Goal: Find specific page/section: Find specific page/section

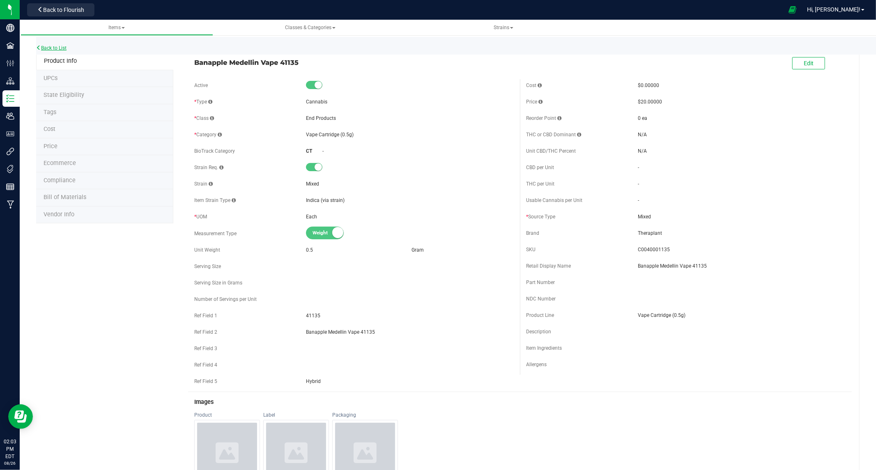
click at [62, 46] on link "Back to List" at bounding box center [51, 48] width 30 height 6
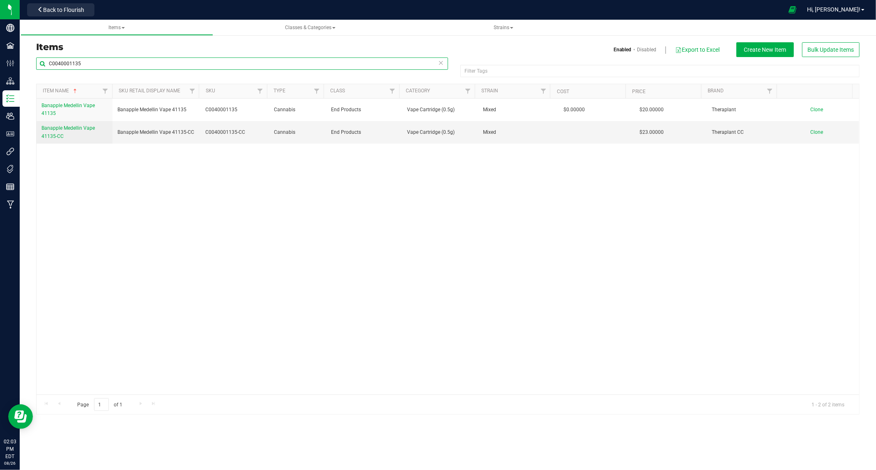
drag, startPoint x: 104, startPoint y: 62, endPoint x: -116, endPoint y: 68, distance: 220.7
click at [0, 68] on html "Company Facilities Configuration Distribution Inventory Users User Roles Integr…" at bounding box center [438, 235] width 876 height 470
paste input "46"
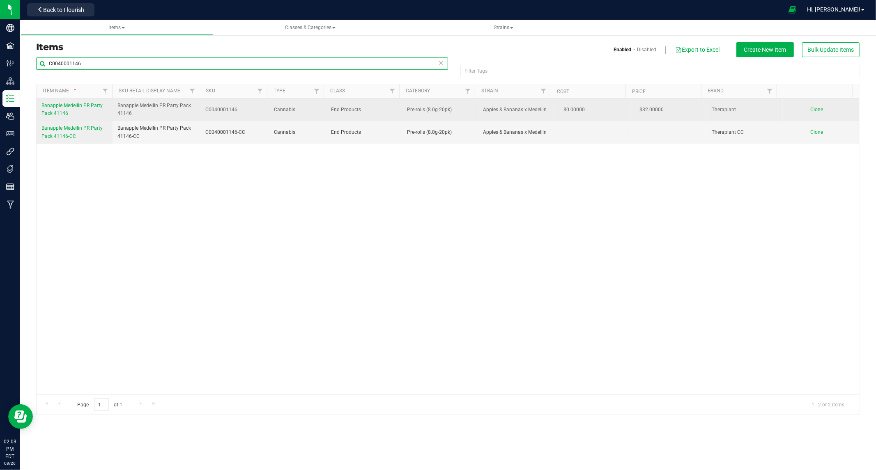
type input "C0040001146"
click at [83, 105] on span "Banapple Medellin PR Party Pack 41146" at bounding box center [72, 110] width 61 height 14
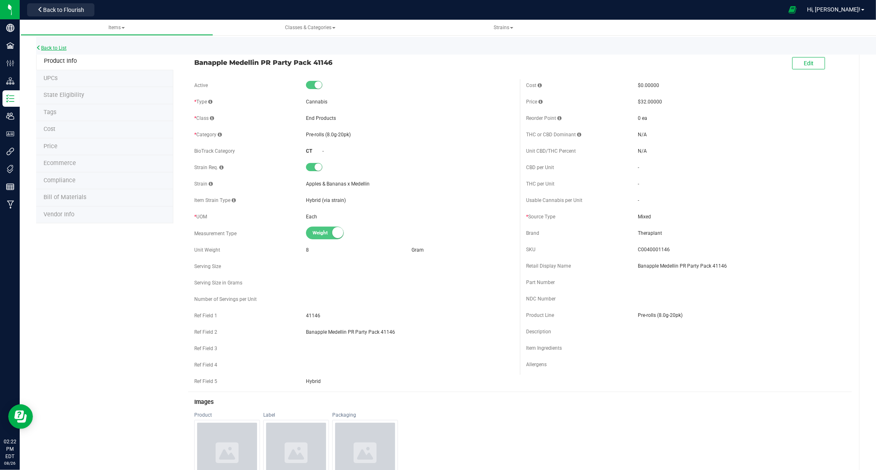
click at [49, 45] on link "Back to List" at bounding box center [51, 48] width 30 height 6
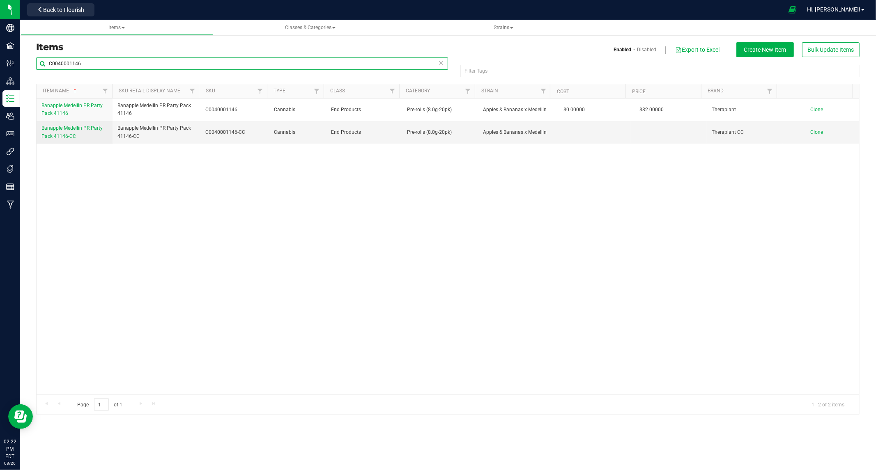
click at [134, 62] on input "C0040001146" at bounding box center [242, 64] width 412 height 12
type input "C0040001135"
